Goal: Task Accomplishment & Management: Manage account settings

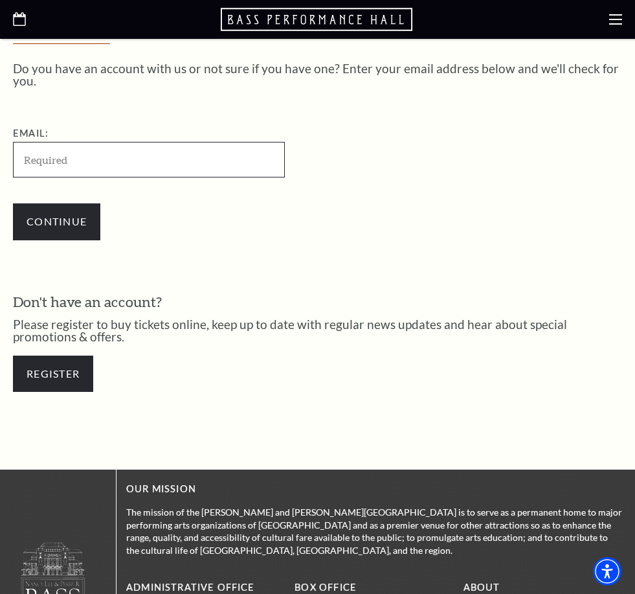
click at [179, 160] on input "Email:" at bounding box center [149, 160] width 272 height 36
paste input "[EMAIL_ADDRESS][DOMAIN_NAME]"
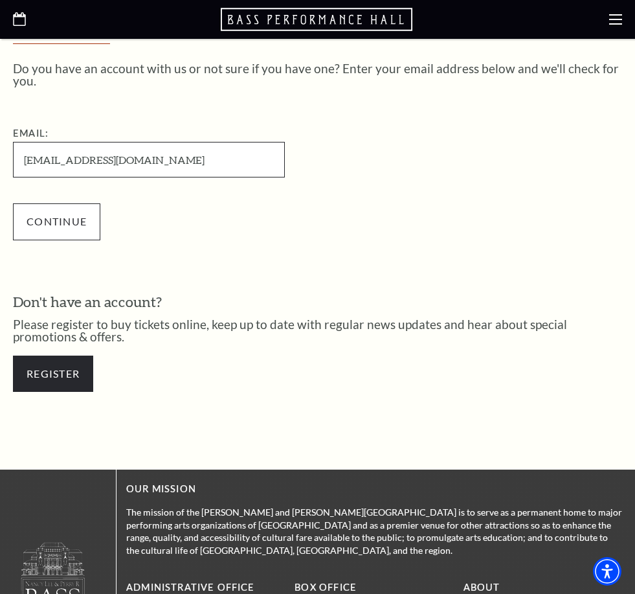
type input "[EMAIL_ADDRESS][DOMAIN_NAME]"
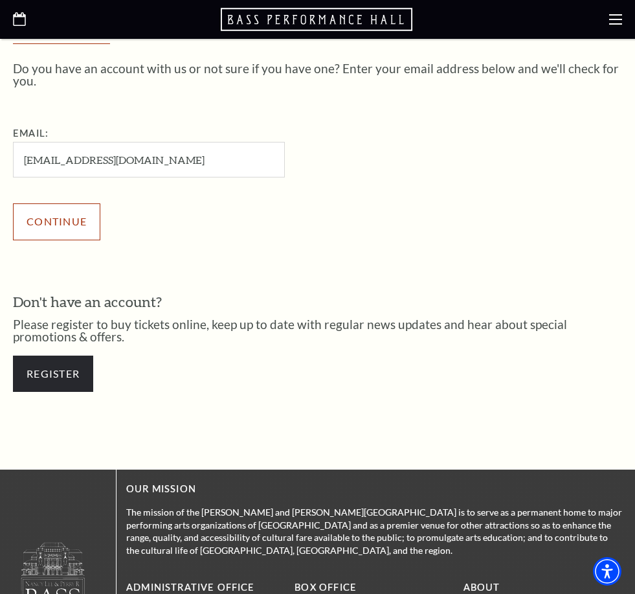
click at [45, 225] on input "Continue" at bounding box center [56, 221] width 87 height 36
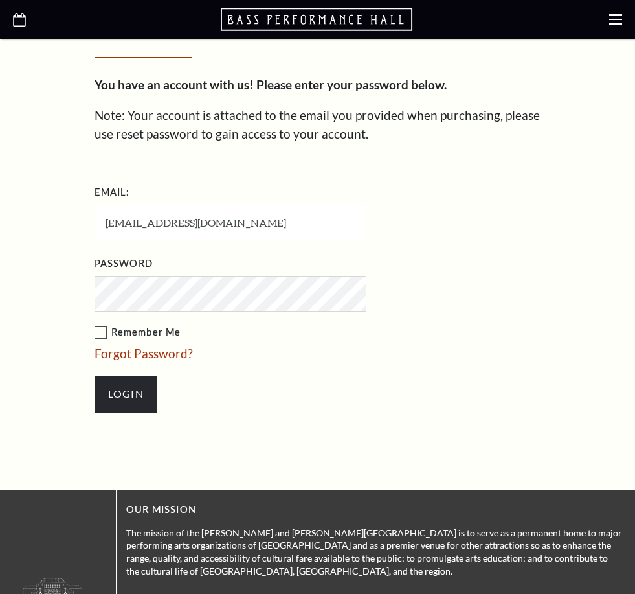
scroll to position [398, 0]
click at [95, 395] on input "Login" at bounding box center [126, 394] width 63 height 36
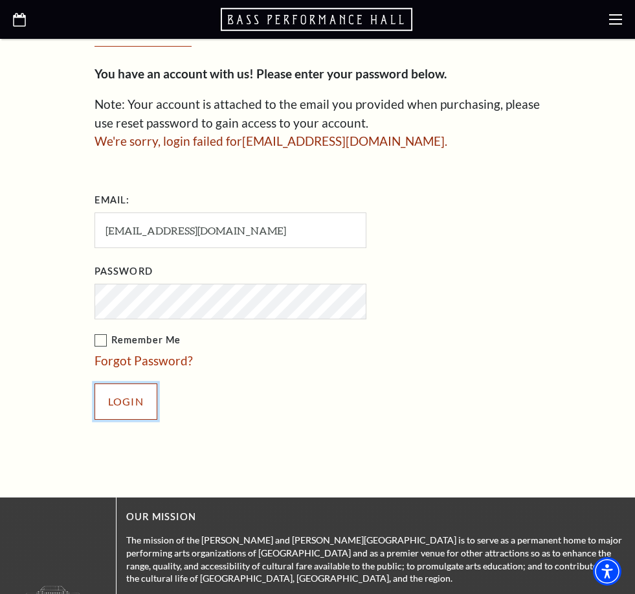
click at [95, 400] on input "Login" at bounding box center [126, 401] width 63 height 36
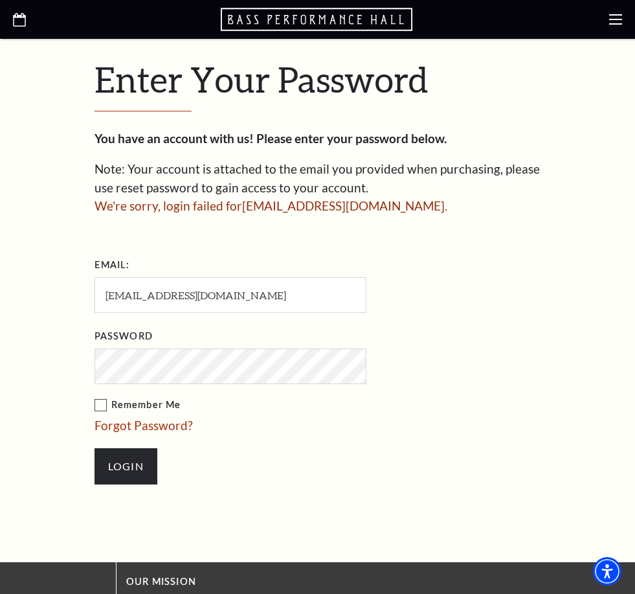
scroll to position [279, 0]
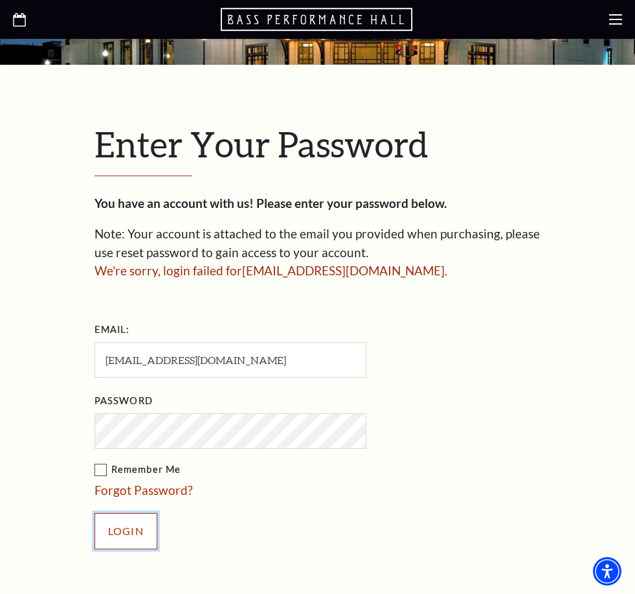
click at [95, 533] on input "Login" at bounding box center [126, 531] width 63 height 36
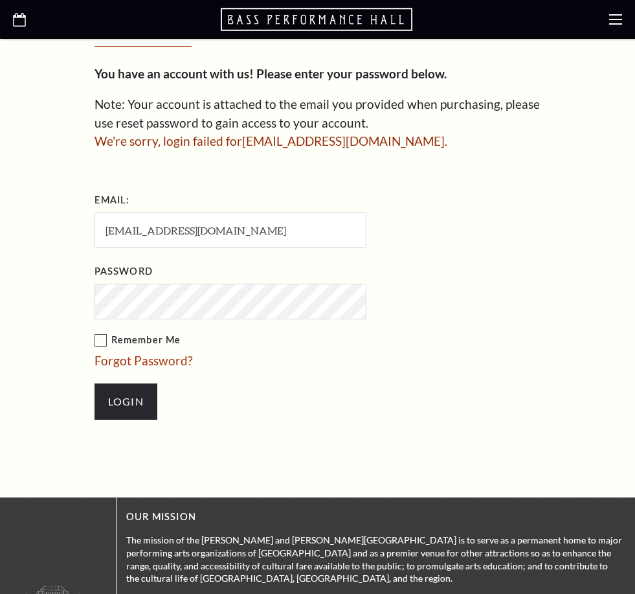
scroll to position [409, 0]
click at [95, 394] on input "Login" at bounding box center [126, 401] width 63 height 36
click at [95, 405] on input "Login" at bounding box center [126, 401] width 63 height 36
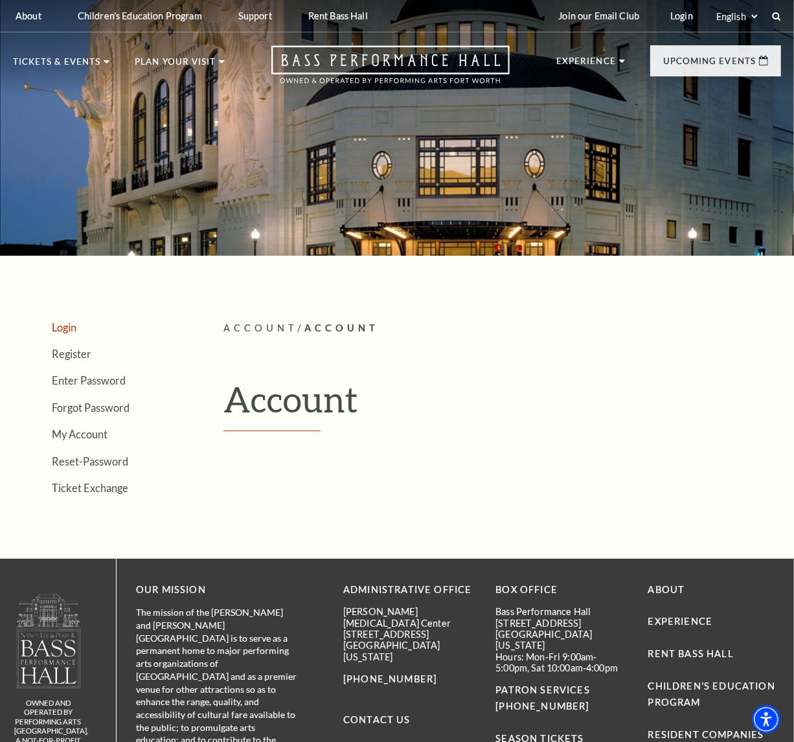
click at [65, 324] on link "Login" at bounding box center [64, 327] width 25 height 12
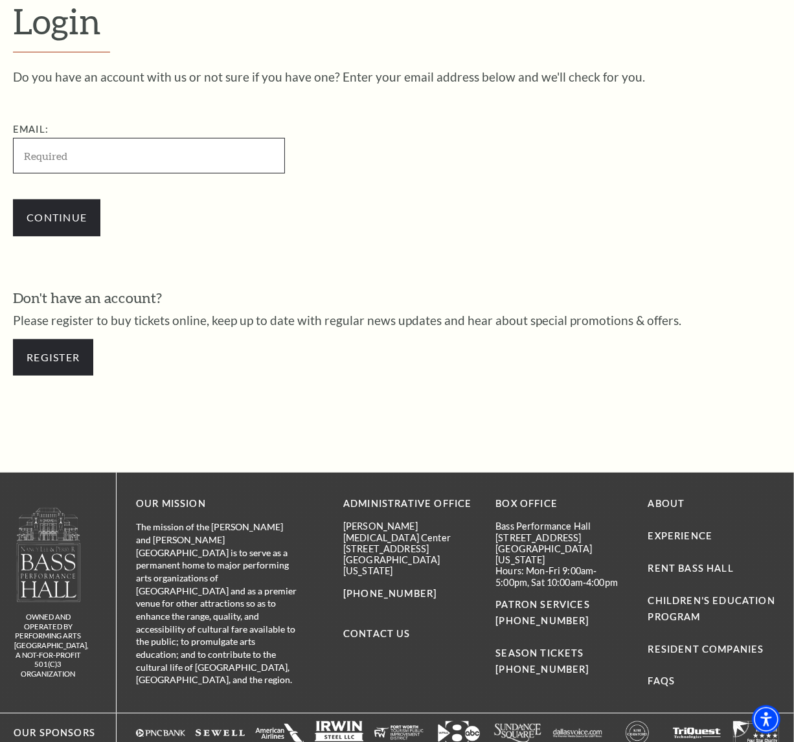
click at [234, 159] on input "Email:" at bounding box center [149, 156] width 272 height 36
paste input "[EMAIL_ADDRESS][DOMAIN_NAME]"
type input "[EMAIL_ADDRESS][DOMAIN_NAME]"
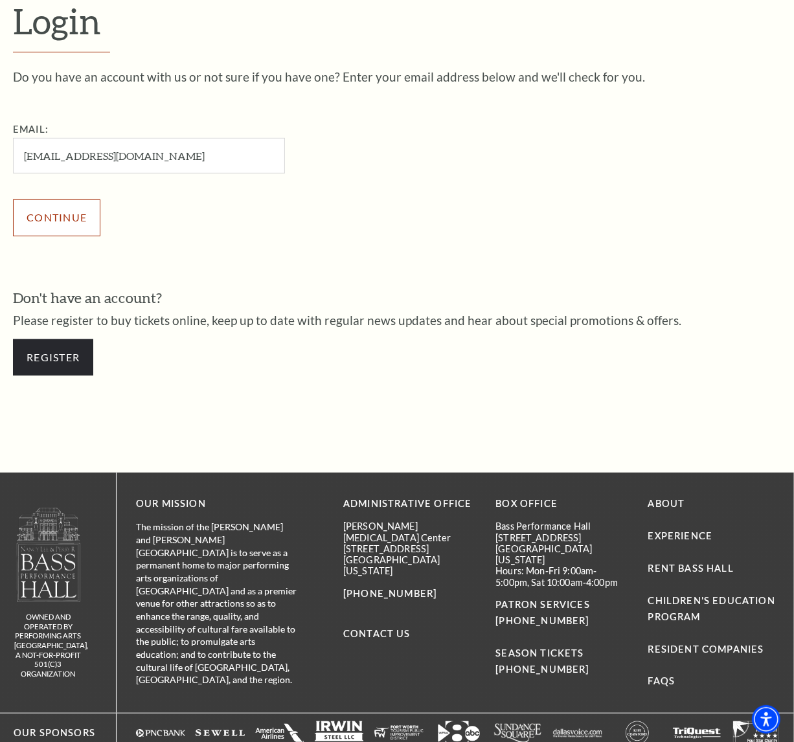
click at [60, 220] on input "Continue" at bounding box center [56, 217] width 87 height 36
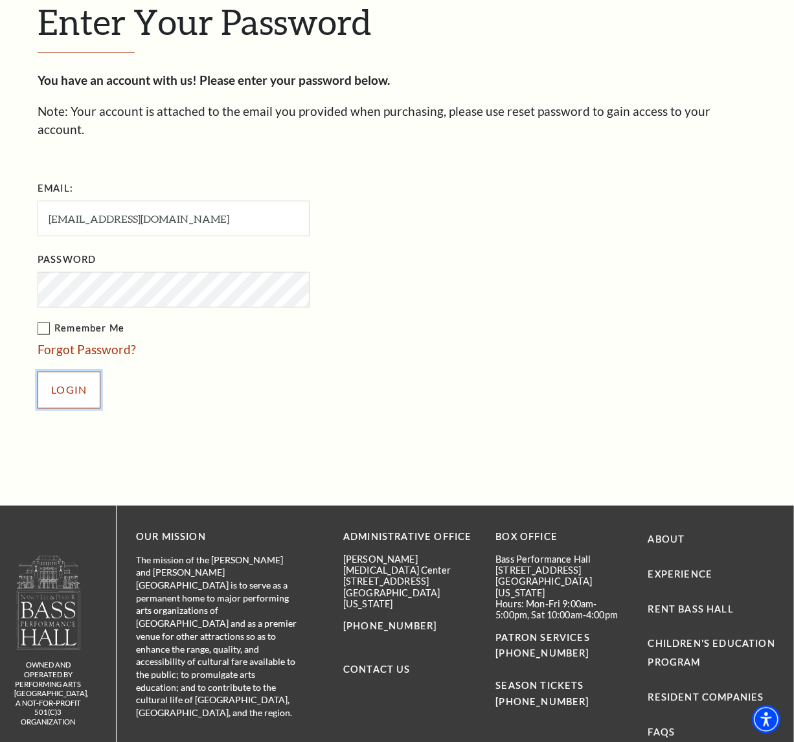
click at [76, 372] on input "Login" at bounding box center [69, 390] width 63 height 36
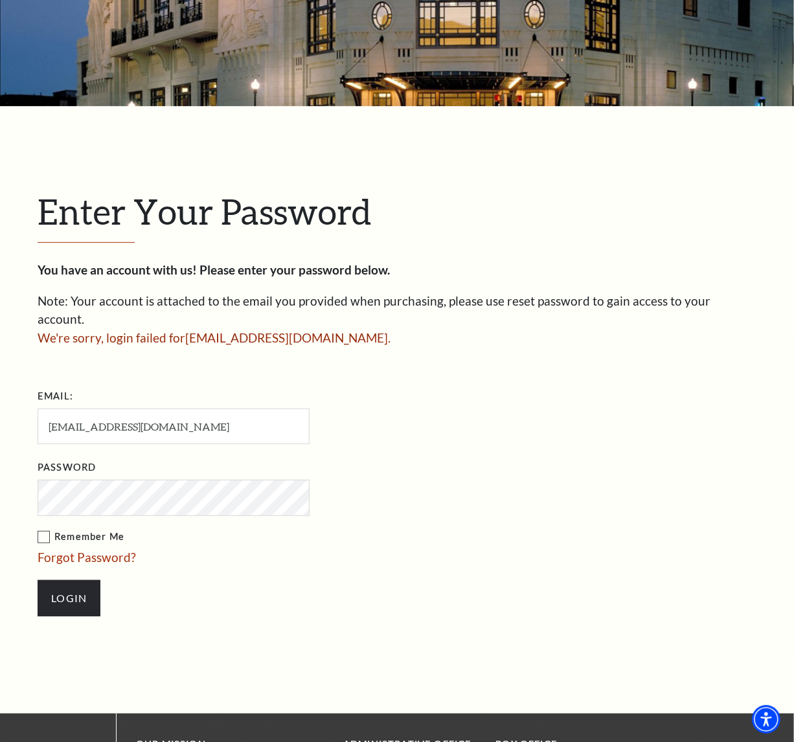
scroll to position [243, 0]
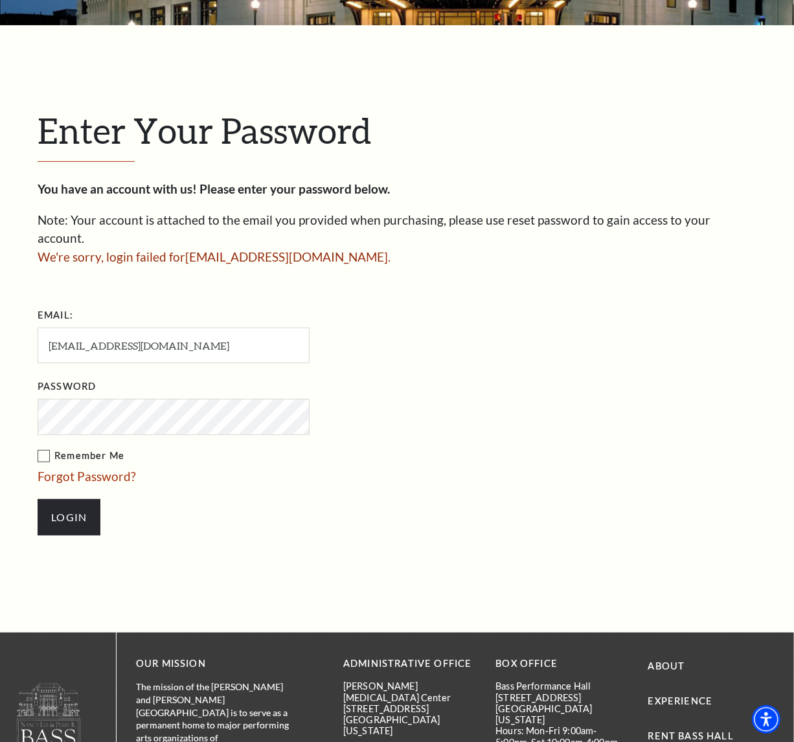
click at [737, 385] on form "Email: bigcitydecor@gmail.com Password Remember Me Forgot Password? Login" at bounding box center [397, 426] width 719 height 243
click at [189, 328] on input "bigcitydecor@gmail.com" at bounding box center [174, 346] width 272 height 36
click at [89, 499] on input "Login" at bounding box center [69, 517] width 63 height 36
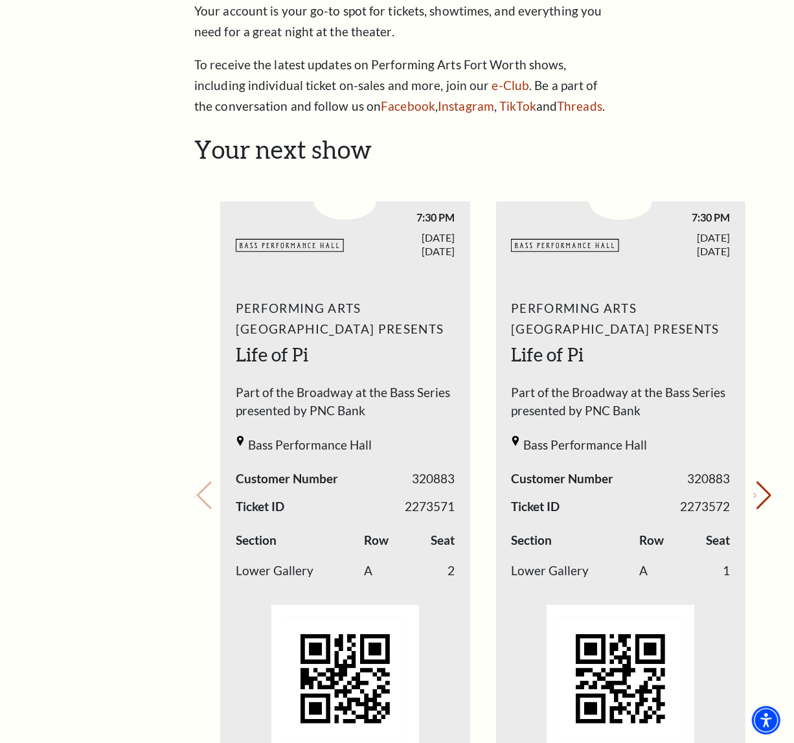
scroll to position [405, 0]
